Goal: Transaction & Acquisition: Book appointment/travel/reservation

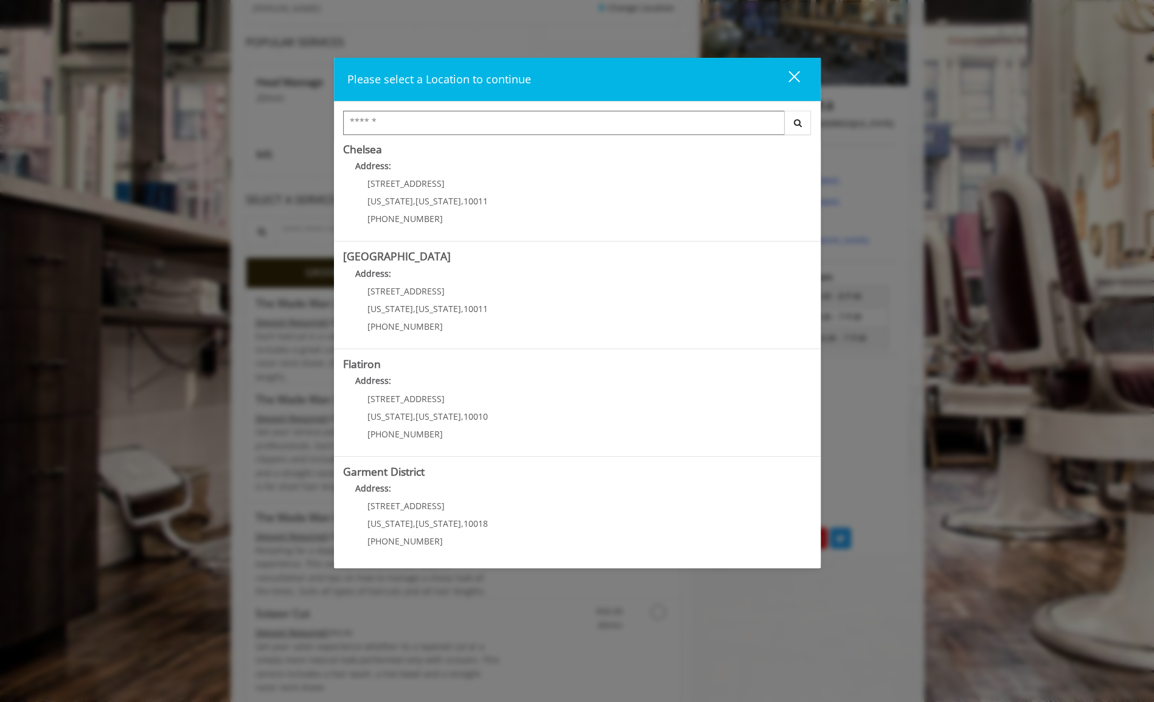
scroll to position [211, 0]
click at [411, 473] on b "Garment District" at bounding box center [383, 471] width 81 height 15
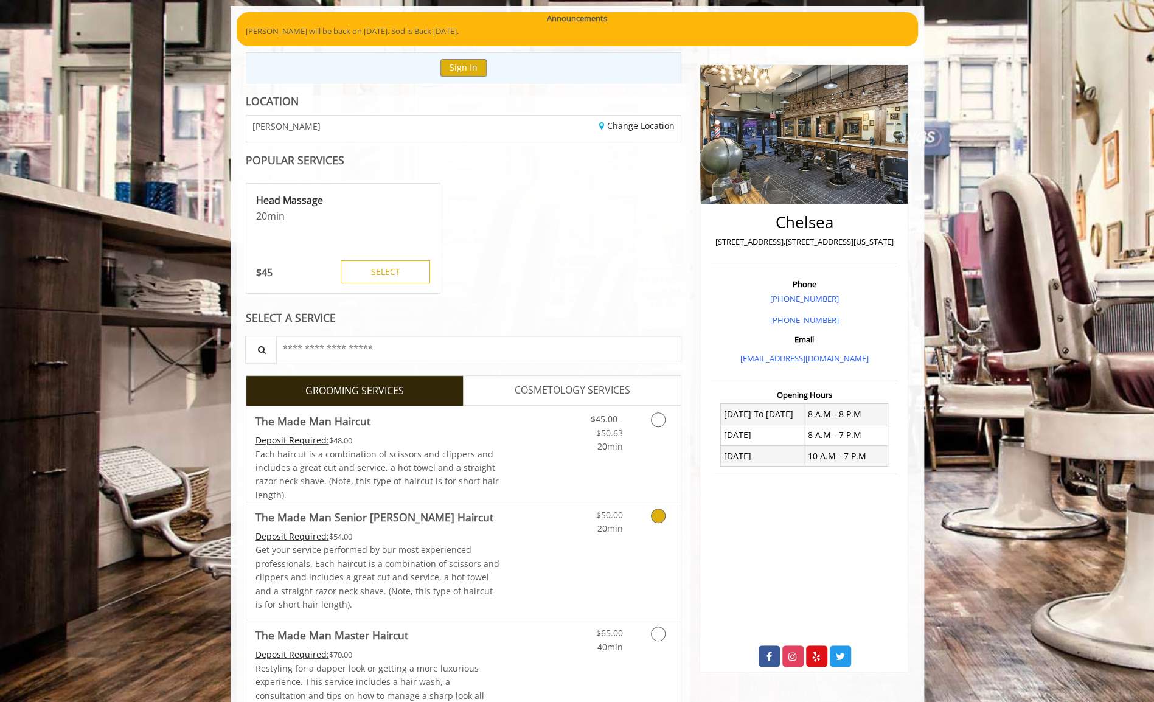
scroll to position [211, 0]
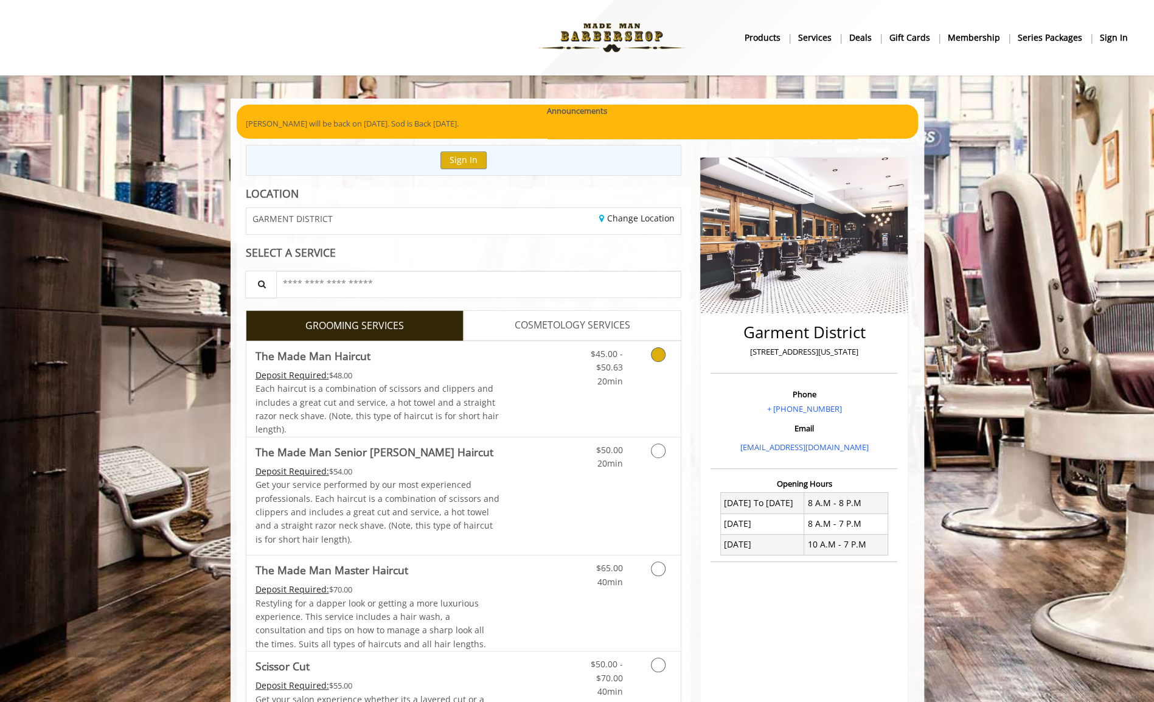
click at [457, 394] on div "Each haircut is a combination of scissors and clippers and includes a great cut…" at bounding box center [377, 409] width 244 height 55
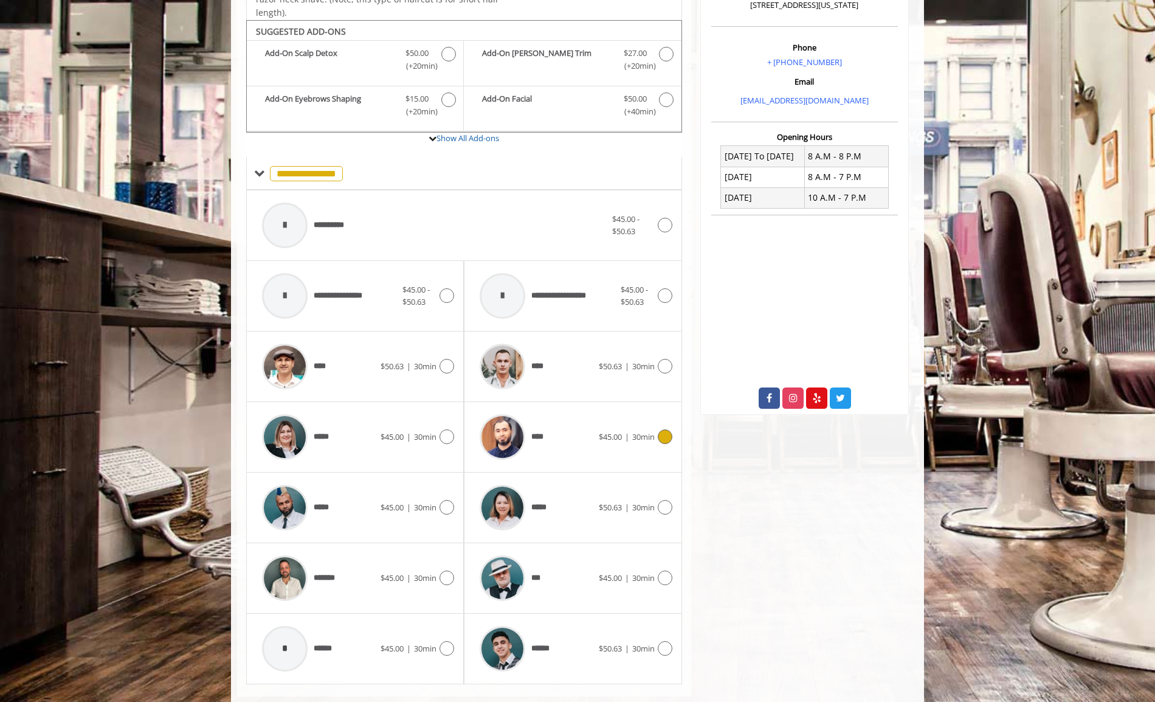
scroll to position [365, 0]
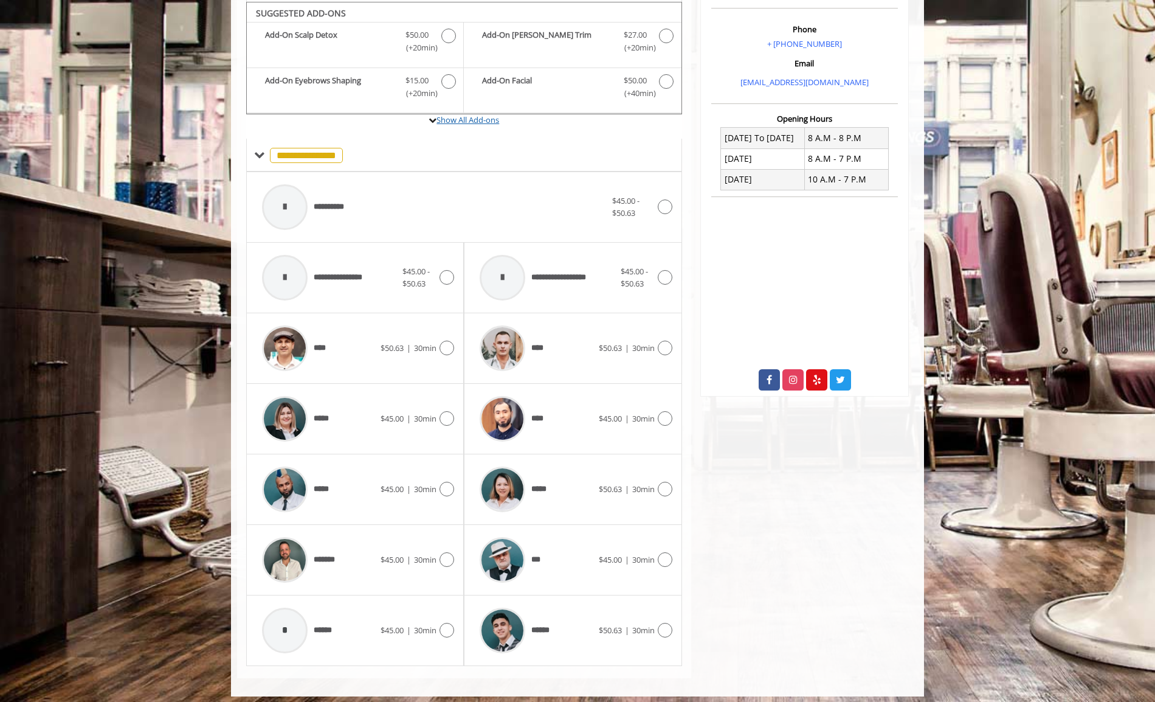
click at [451, 118] on link "Show All Add-ons" at bounding box center [468, 119] width 63 height 11
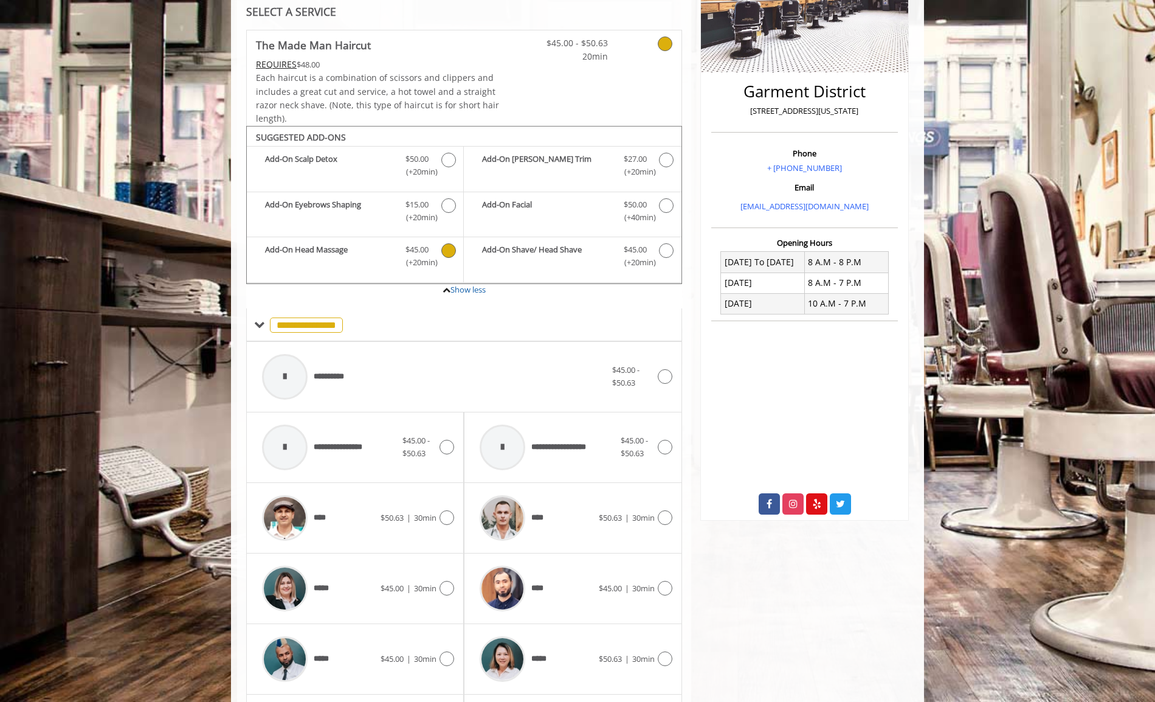
scroll to position [193, 0]
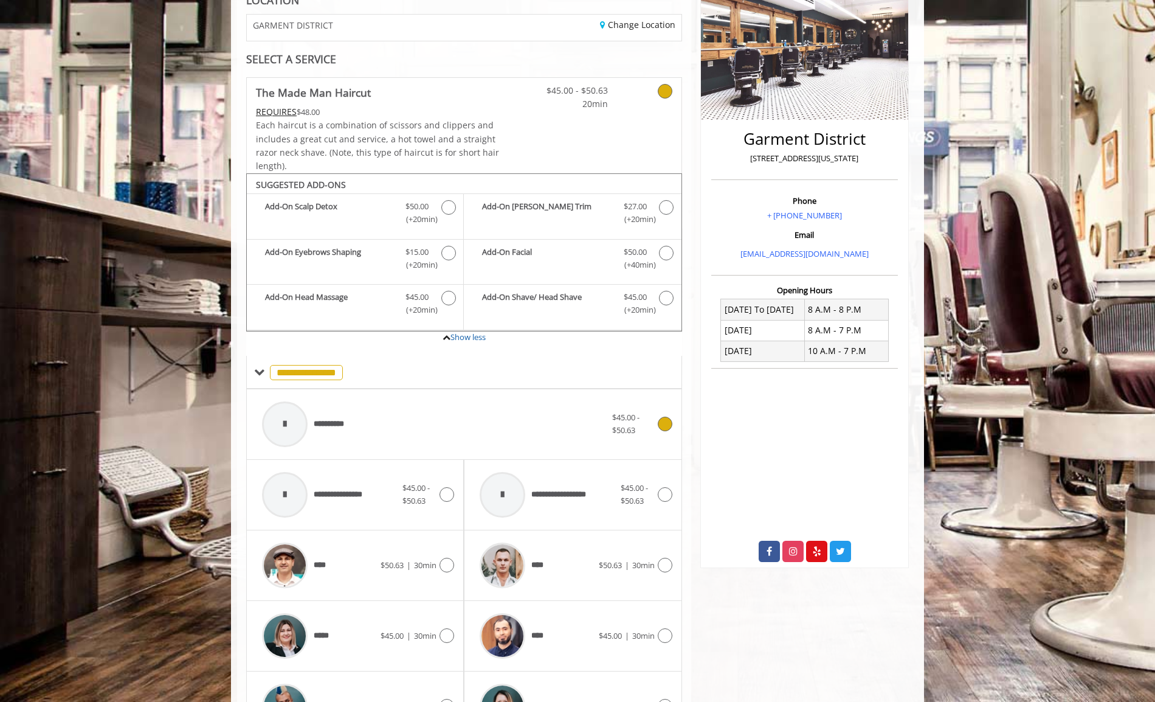
click at [460, 427] on div "**********" at bounding box center [434, 424] width 356 height 58
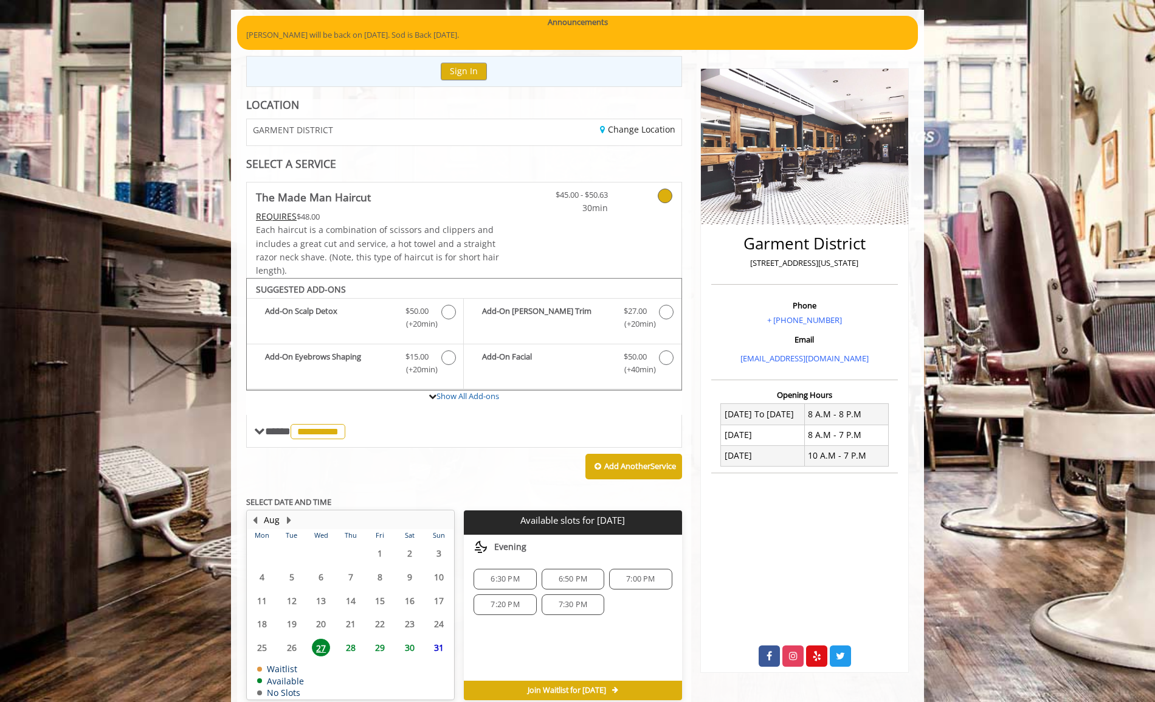
scroll to position [144, 0]
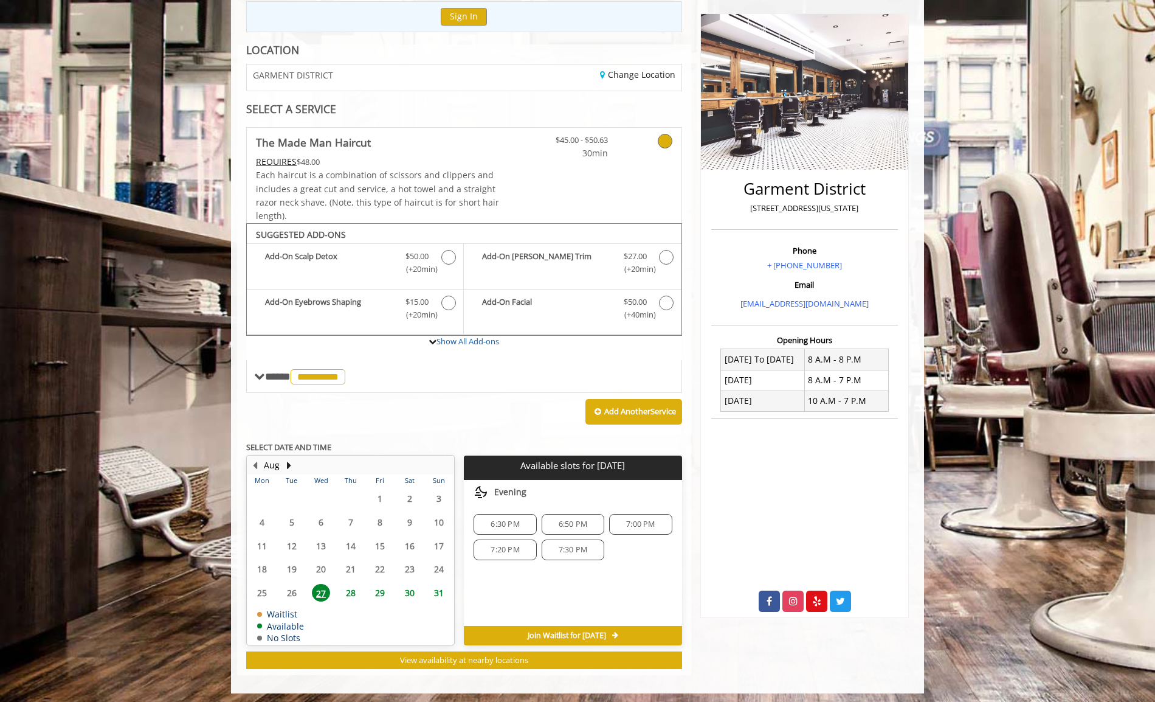
click at [500, 522] on span "6:30 PM" at bounding box center [505, 524] width 29 height 10
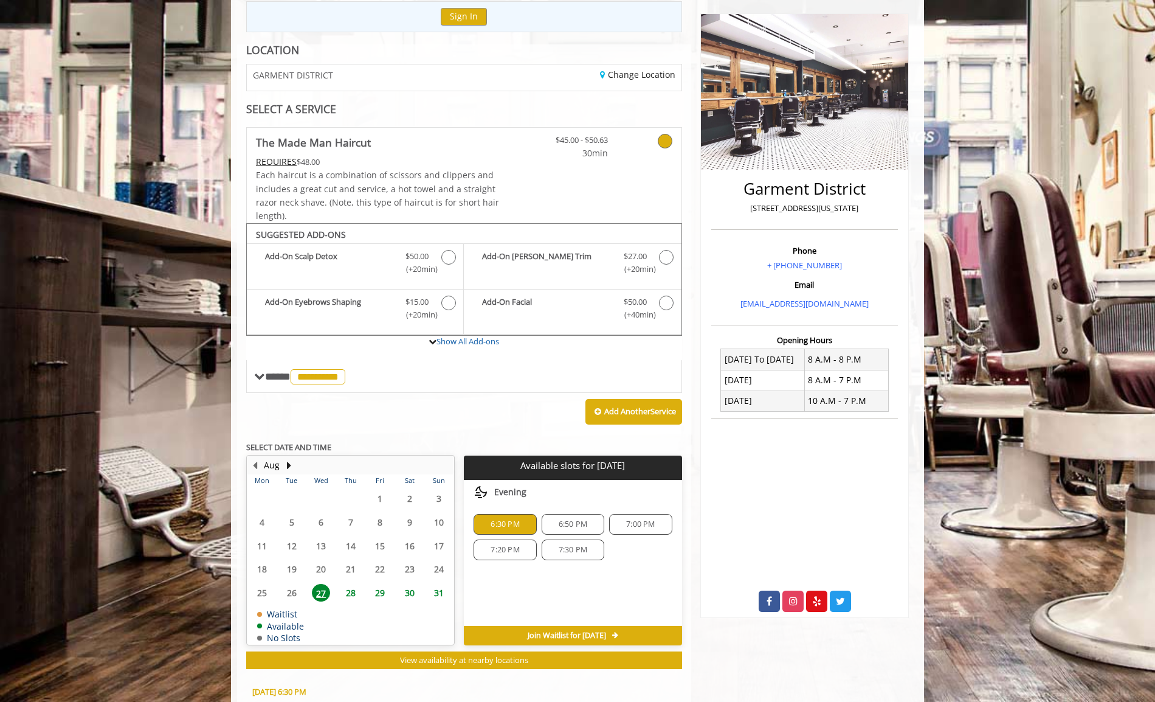
scroll to position [362, 0]
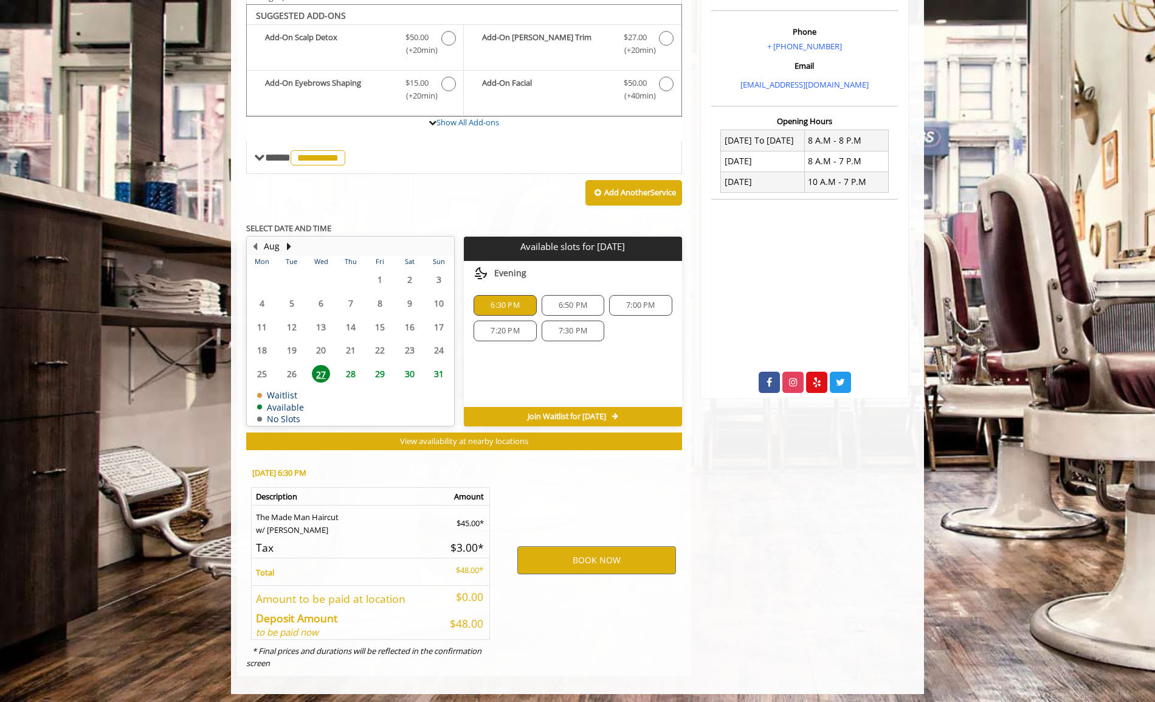
click at [355, 367] on span "28" at bounding box center [351, 374] width 18 height 18
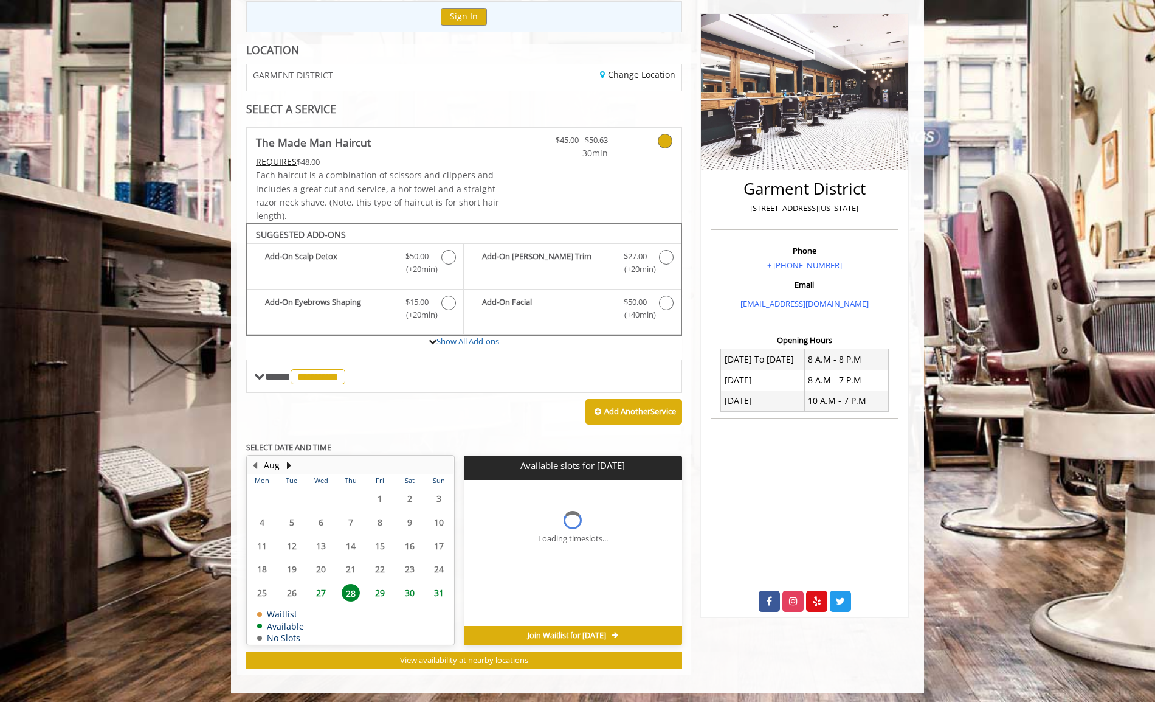
scroll to position [162, 0]
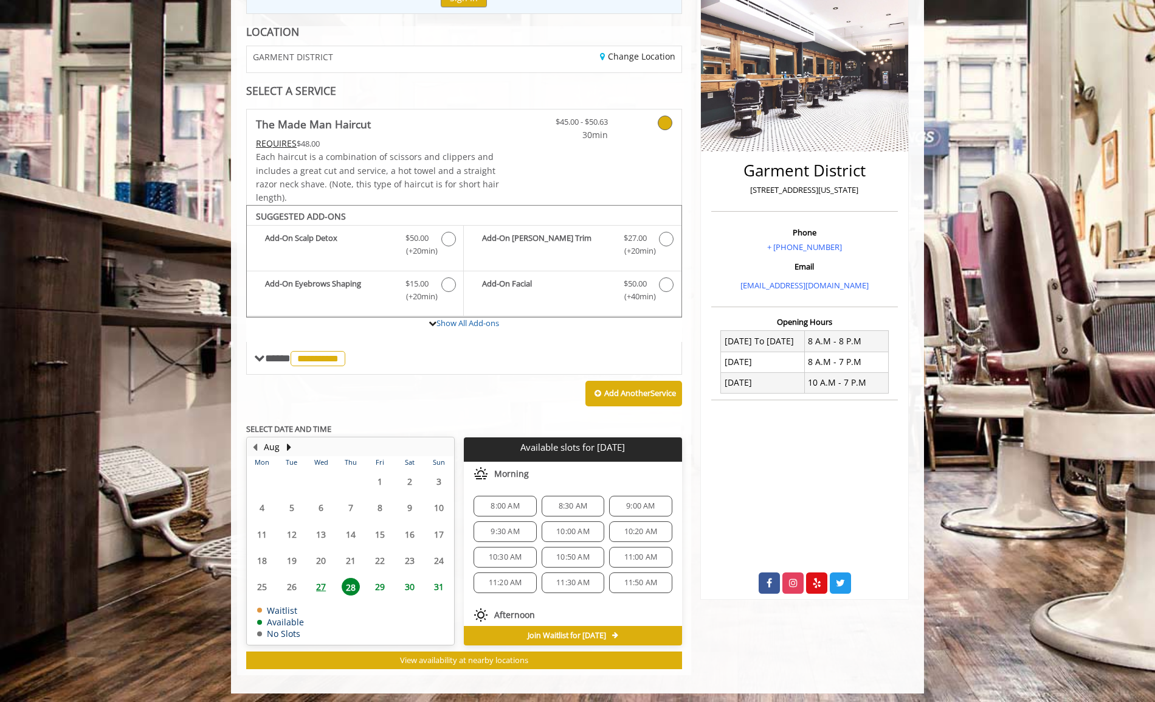
click at [389, 579] on span "29" at bounding box center [380, 587] width 18 height 18
click at [328, 584] on span "27" at bounding box center [321, 587] width 18 height 18
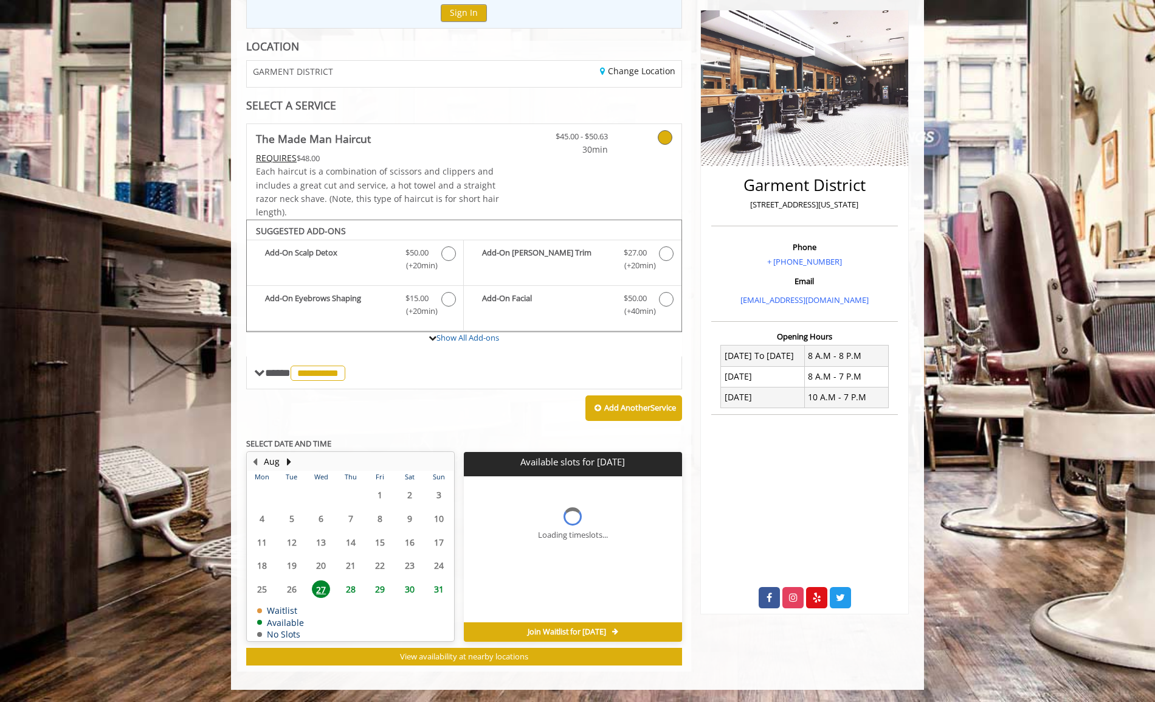
scroll to position [144, 0]
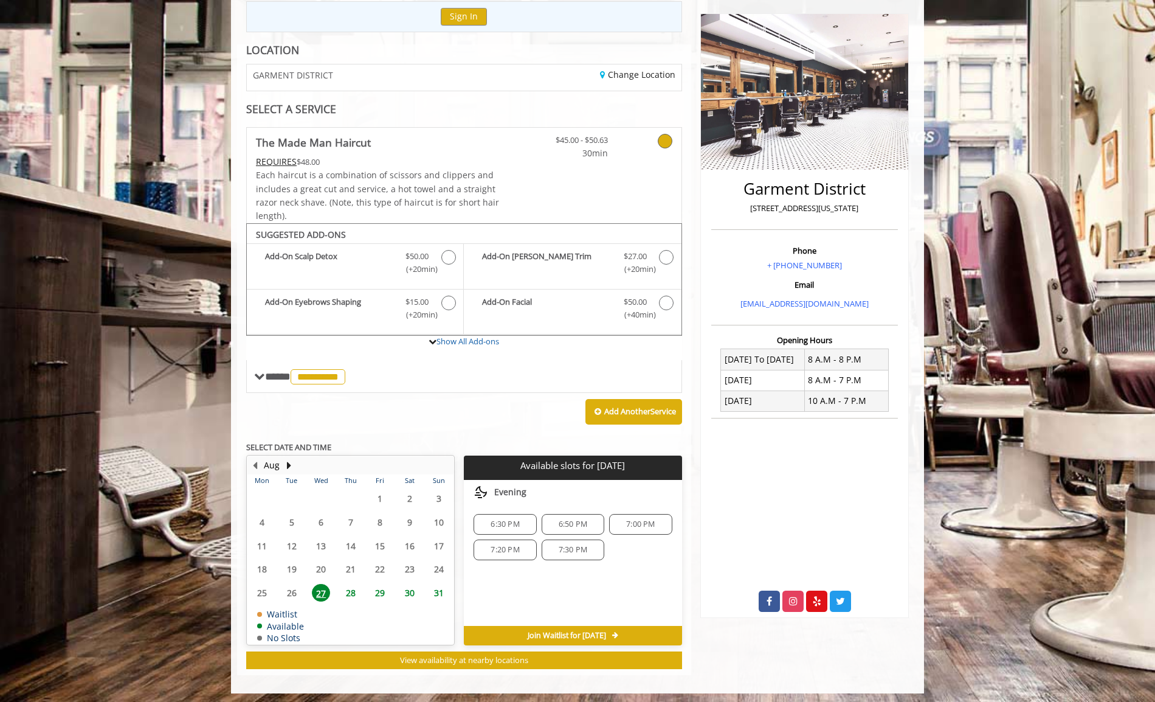
click at [559, 525] on span "6:50 PM" at bounding box center [573, 524] width 29 height 10
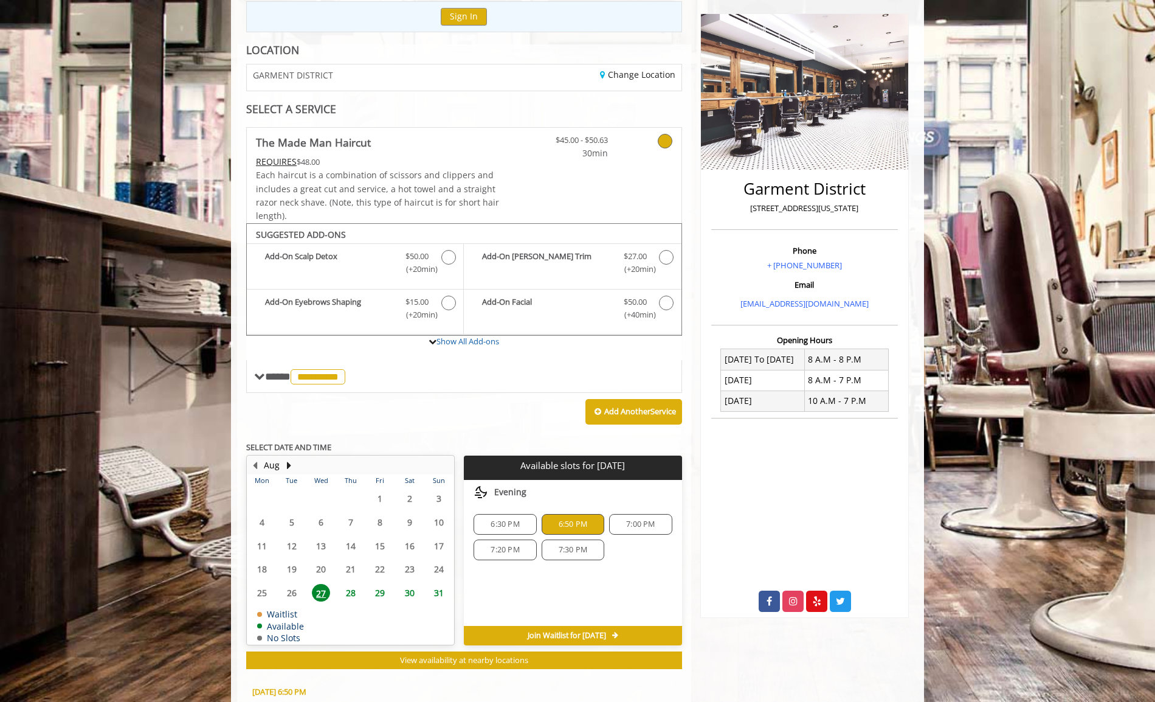
scroll to position [362, 0]
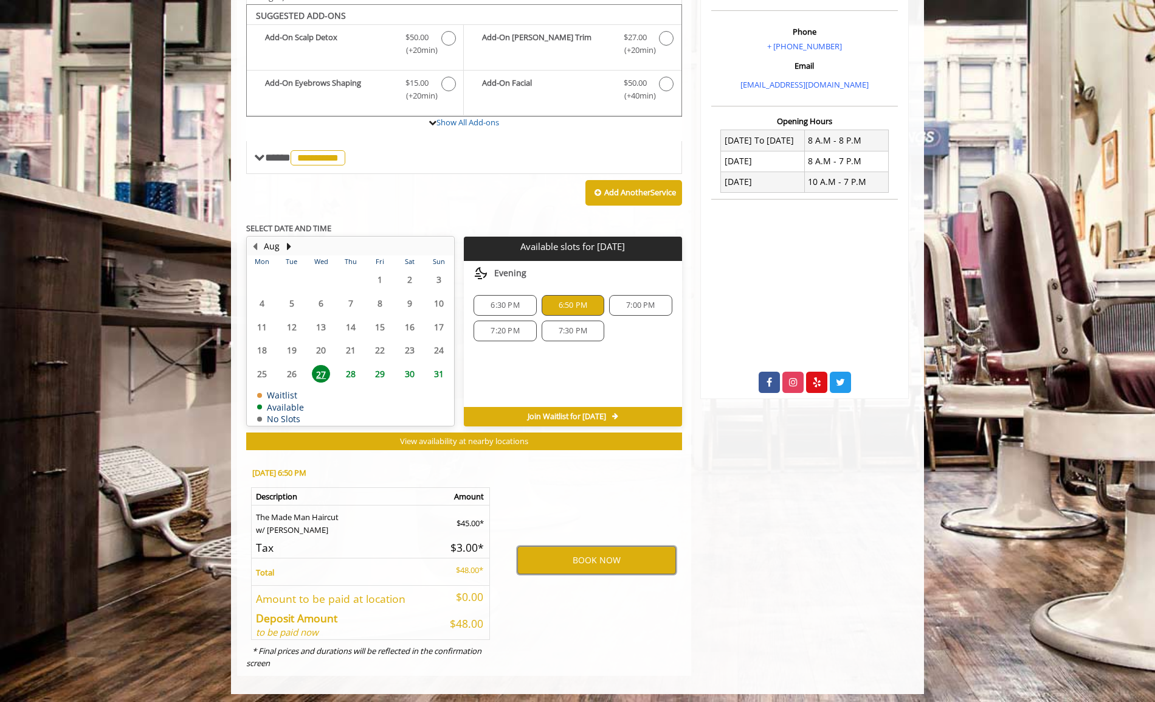
click at [570, 547] on button "BOOK NOW" at bounding box center [596, 560] width 159 height 28
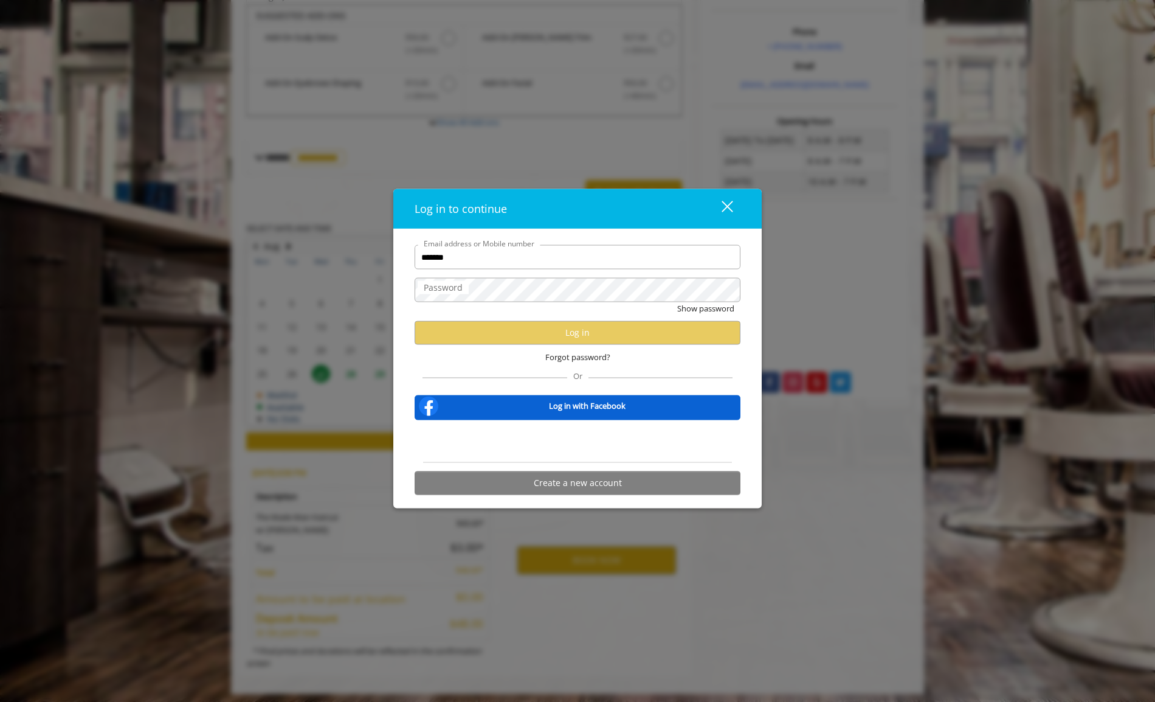
type input "**********"
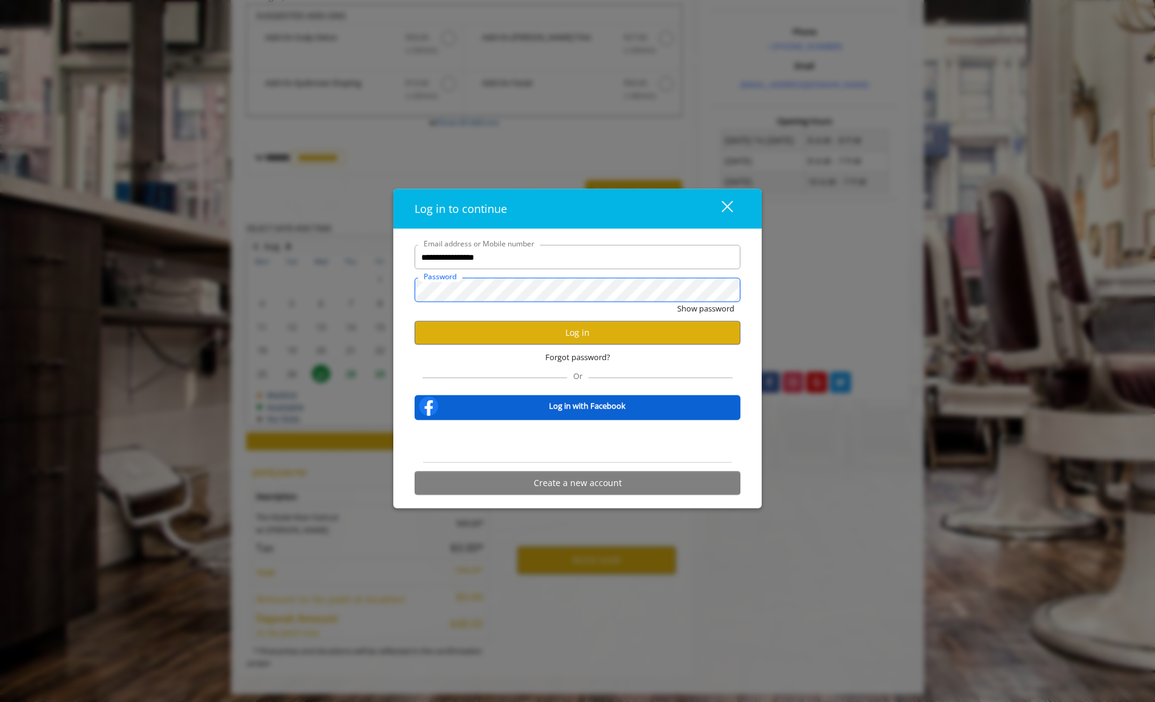
click at [677, 302] on button "Show password" at bounding box center [705, 308] width 57 height 13
click at [516, 333] on button "Log in" at bounding box center [578, 332] width 326 height 24
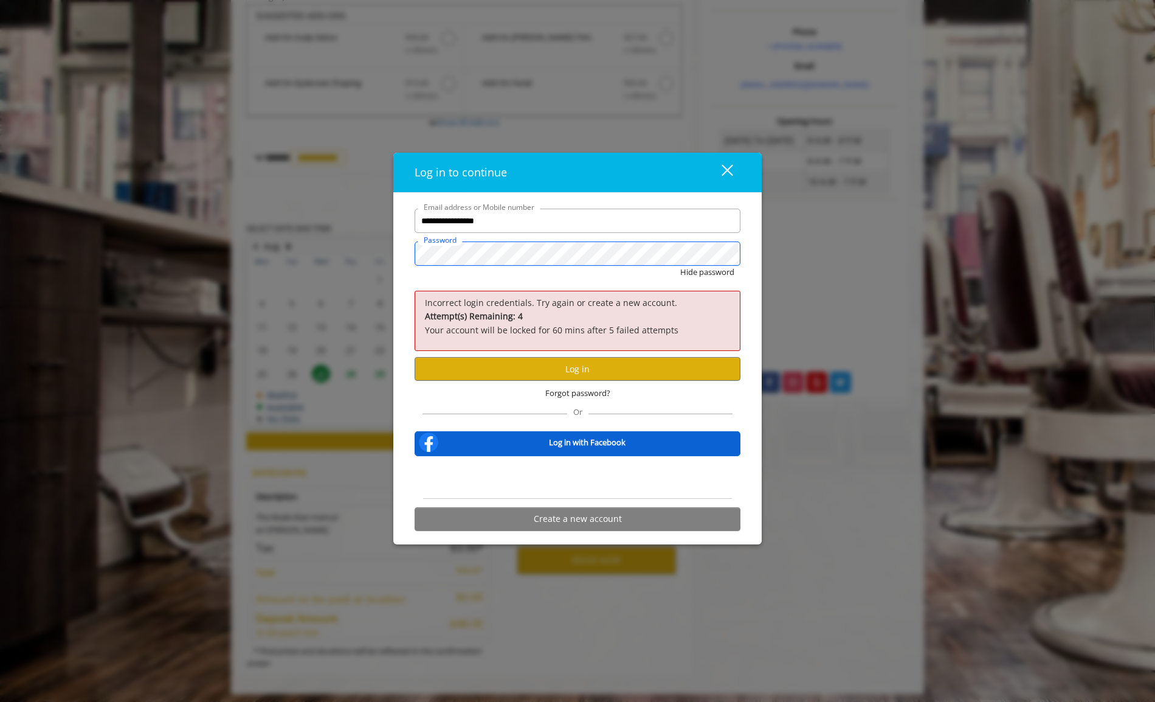
click at [379, 254] on div "**********" at bounding box center [577, 351] width 1155 height 702
click at [509, 359] on button "Log in" at bounding box center [578, 369] width 326 height 24
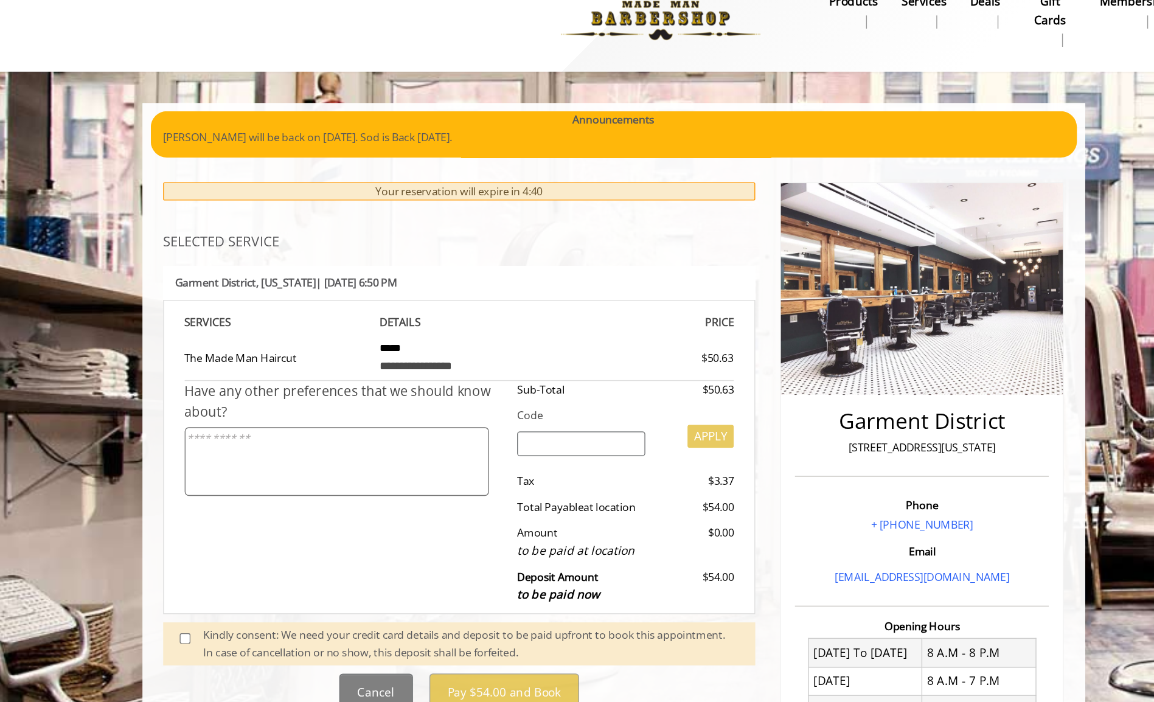
click at [331, 351] on textarea at bounding box center [373, 362] width 224 height 50
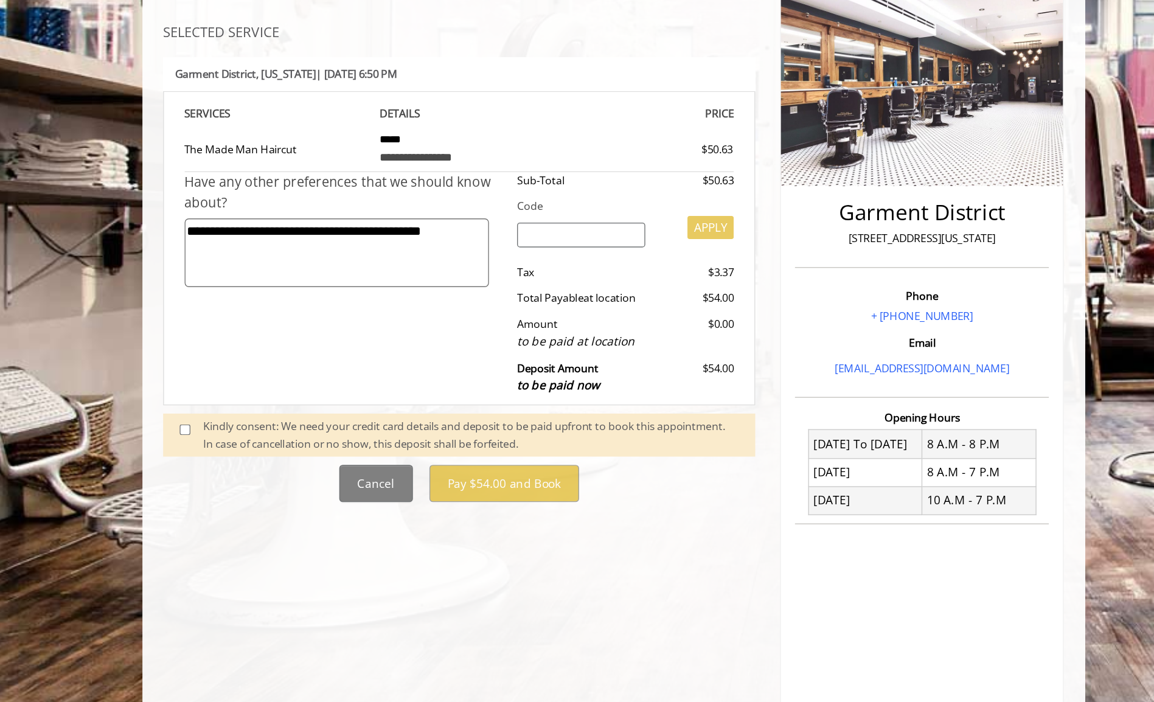
type textarea "**********"
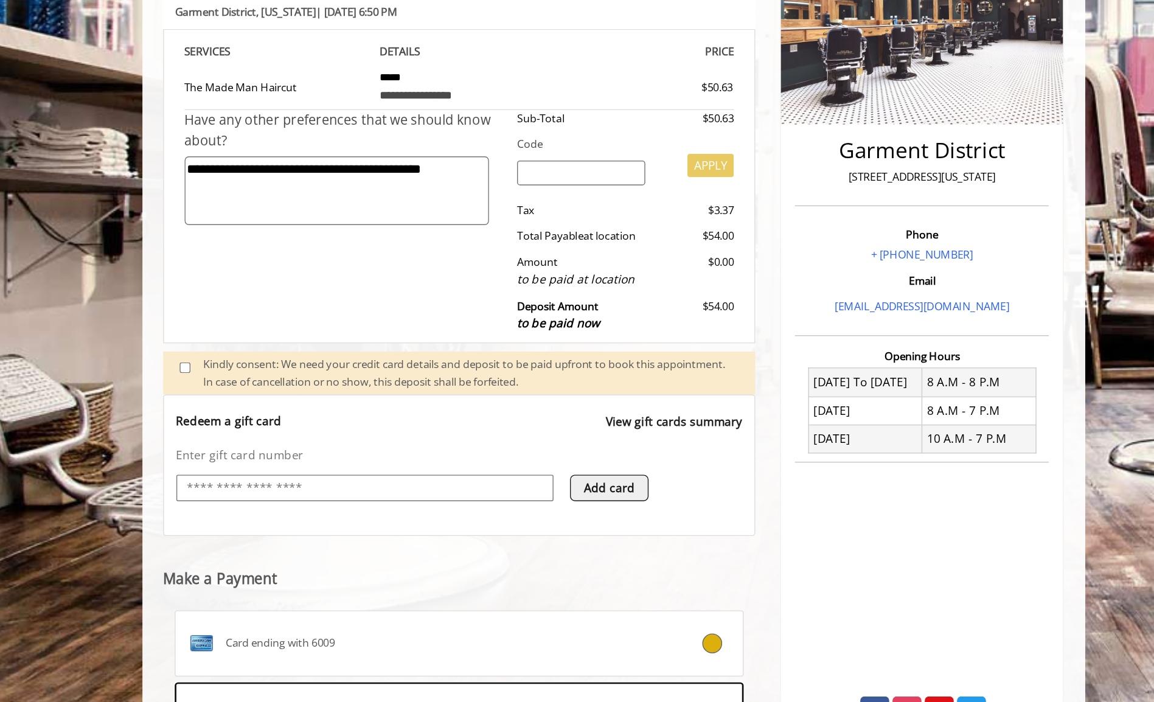
scroll to position [210, 0]
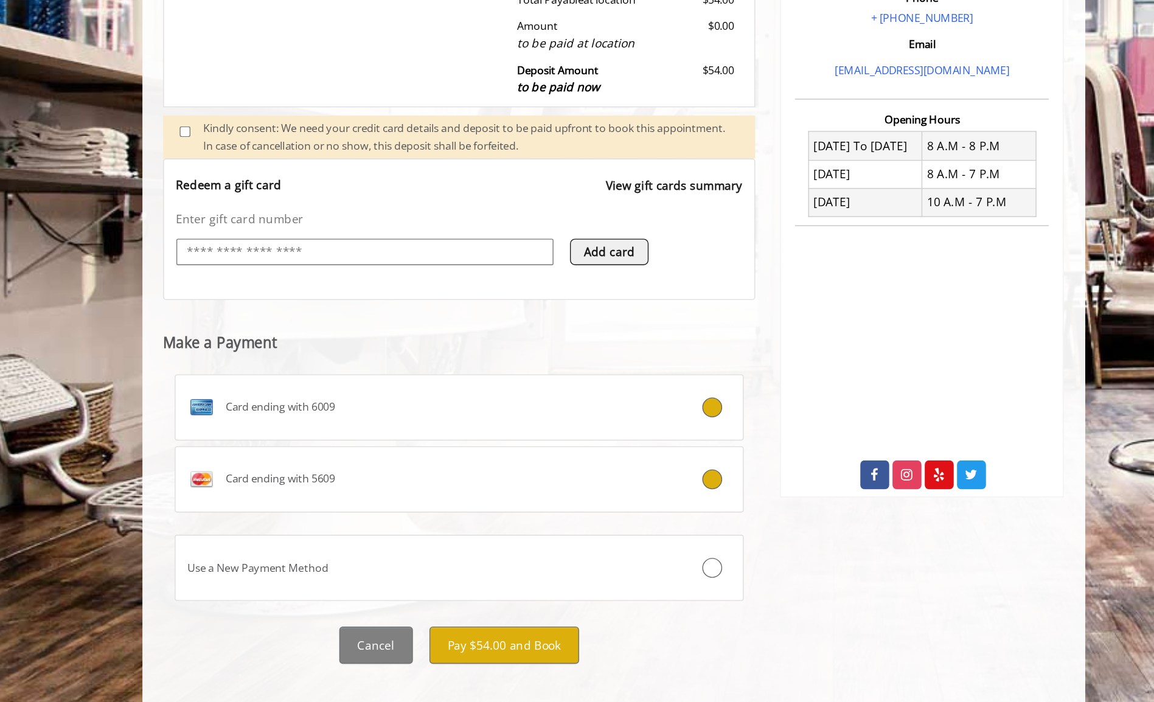
click at [401, 528] on div "Card ending with 5609" at bounding box center [429, 537] width 348 height 19
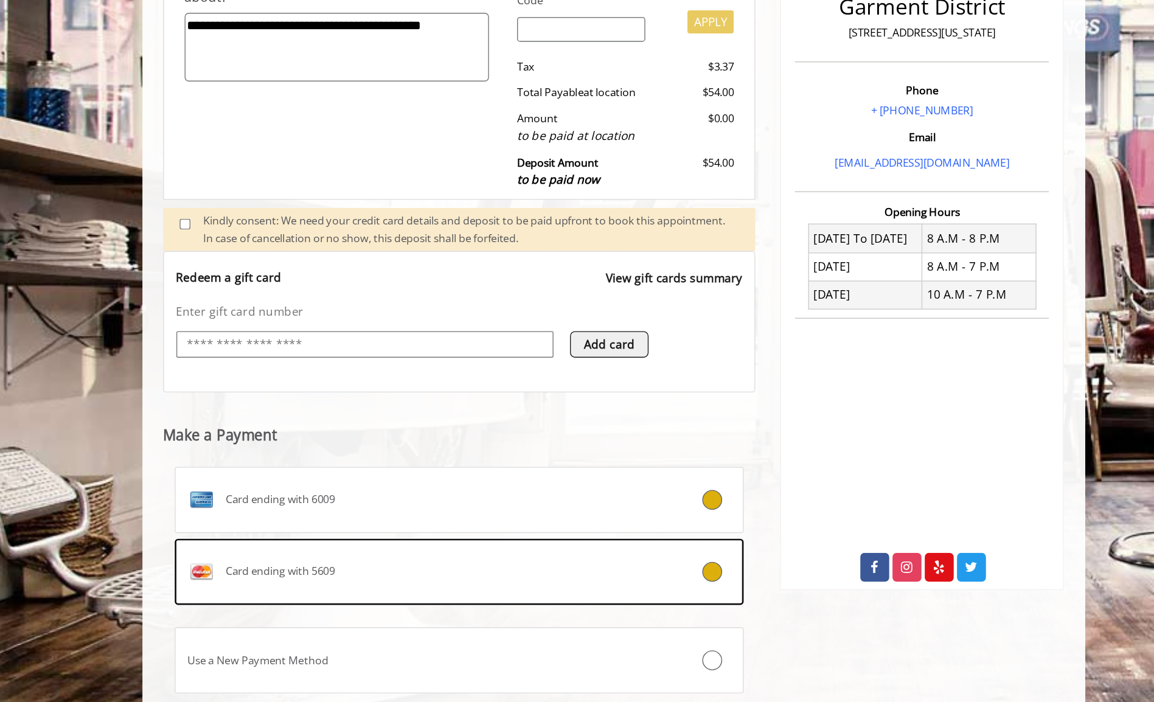
scroll to position [223, 0]
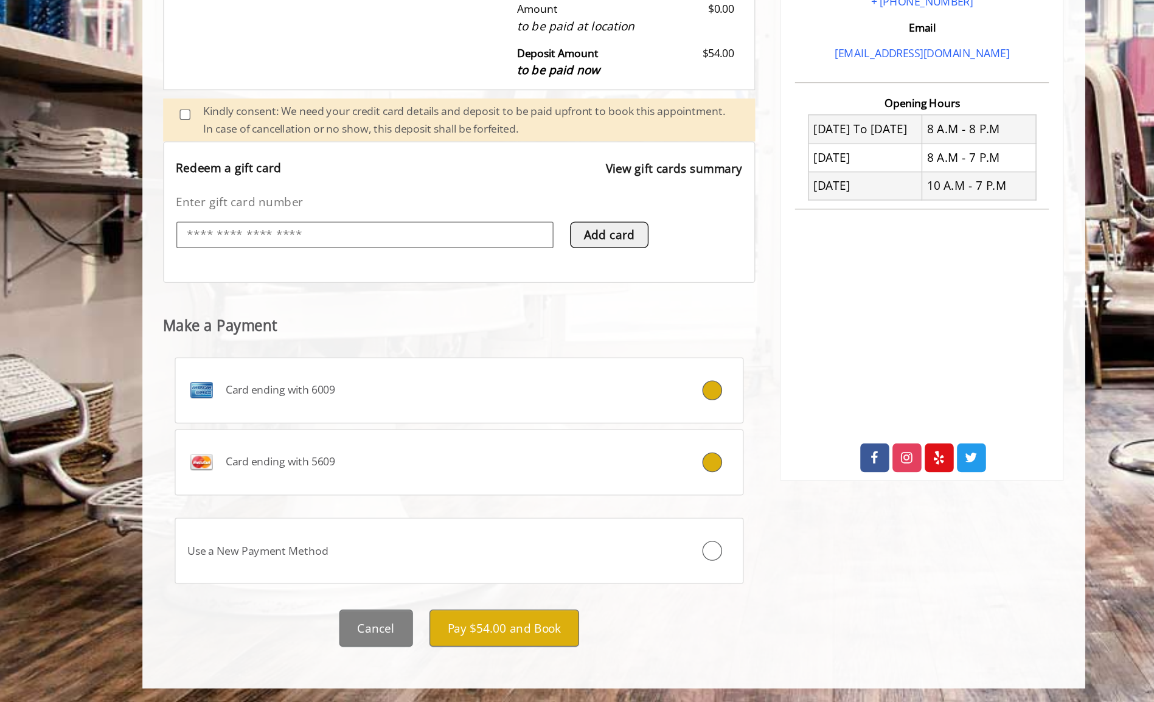
click at [649, 471] on icon at bounding box center [649, 472] width 15 height 15
click at [478, 640] on button "Pay $54.00 and Book" at bounding box center [496, 647] width 110 height 27
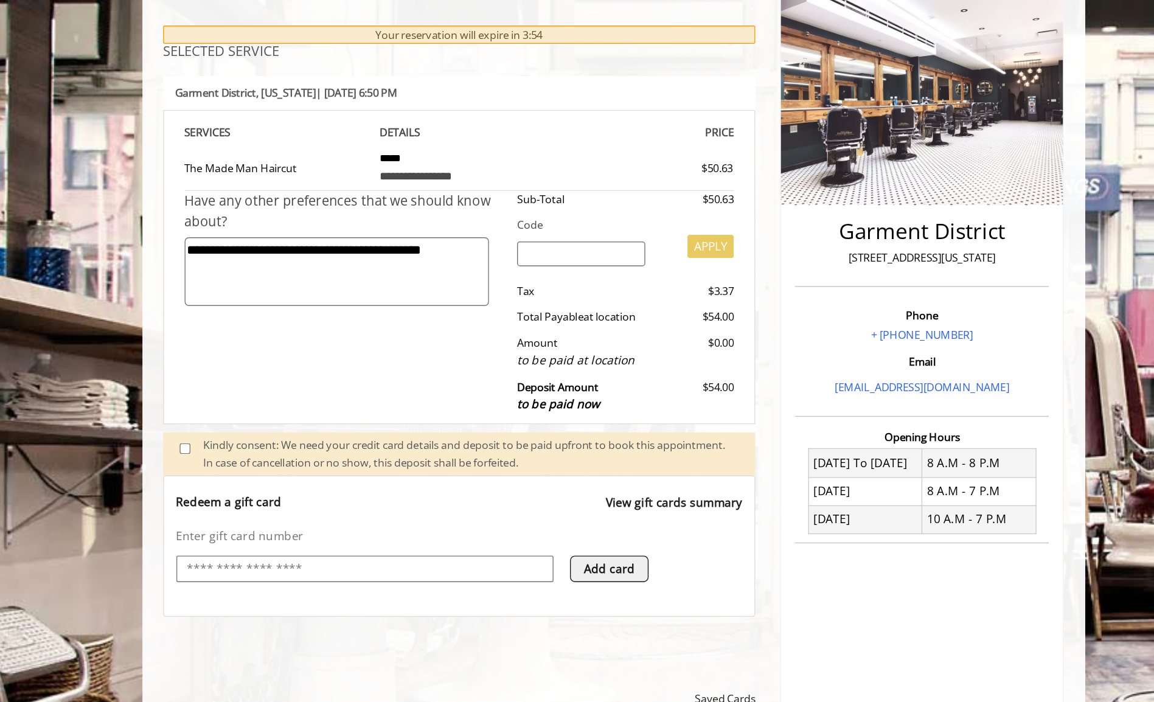
scroll to position [0, 0]
